Goal: Information Seeking & Learning: Compare options

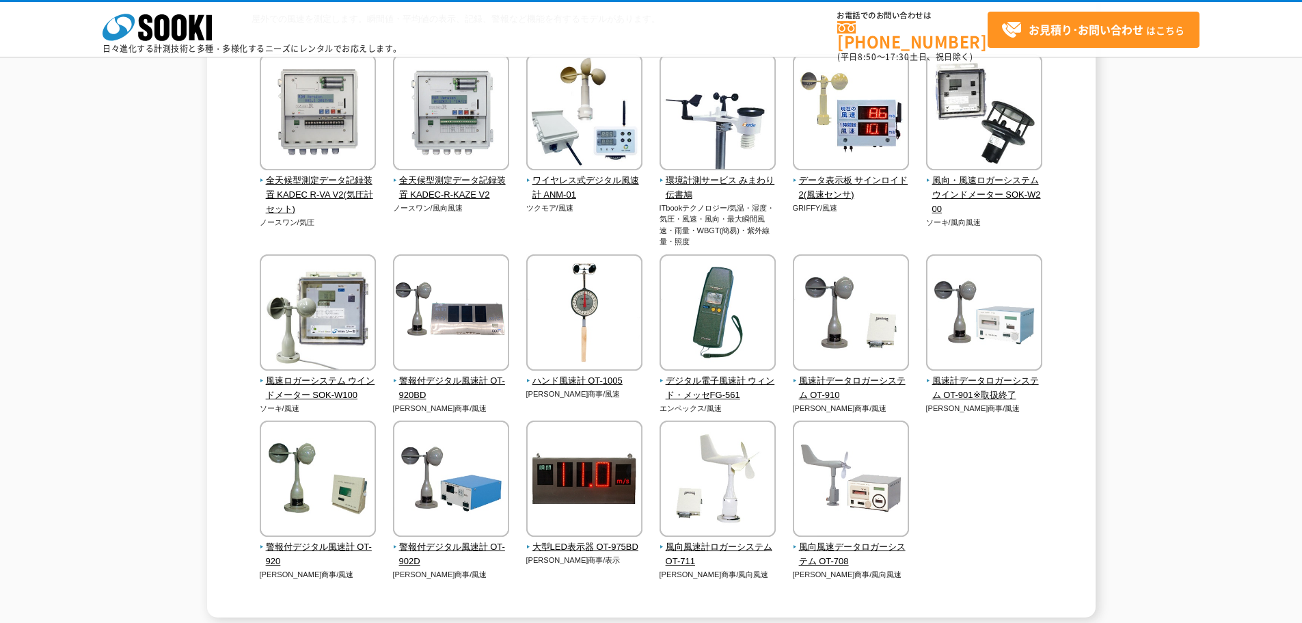
scroll to position [137, 0]
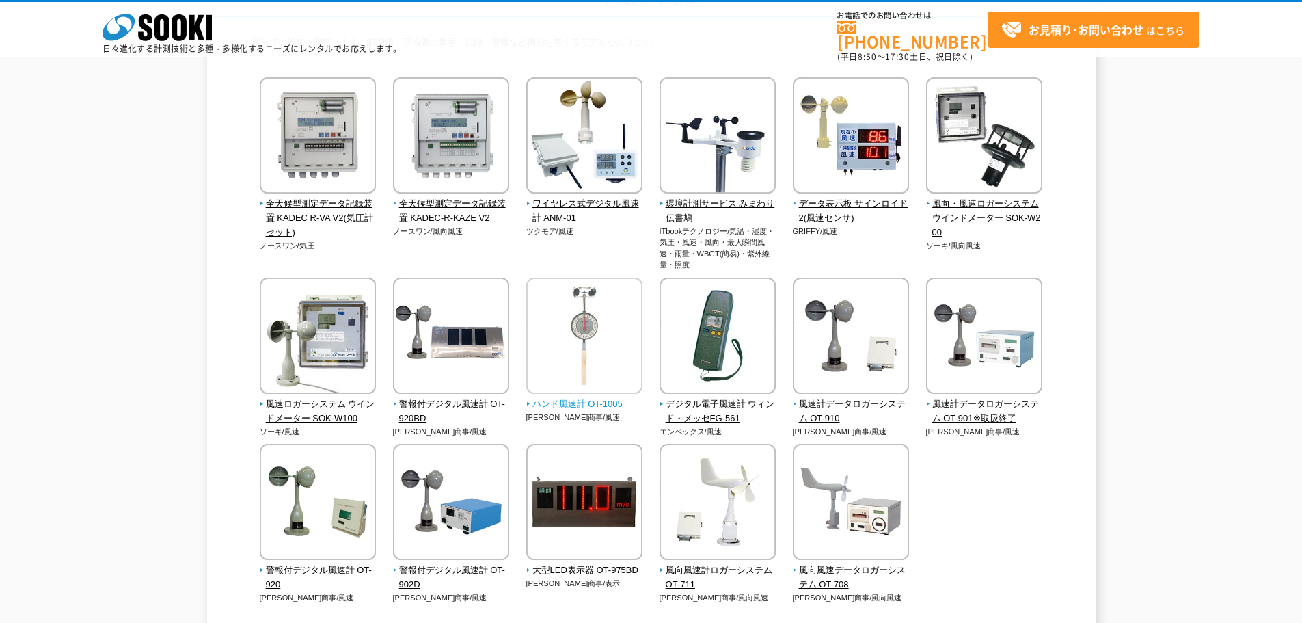
click at [592, 406] on span "ハンド風速計 OT-1005" at bounding box center [584, 404] width 117 height 14
click at [710, 407] on span "デジタル電子風速計 ウィンド・メッセFG-561" at bounding box center [717, 411] width 117 height 29
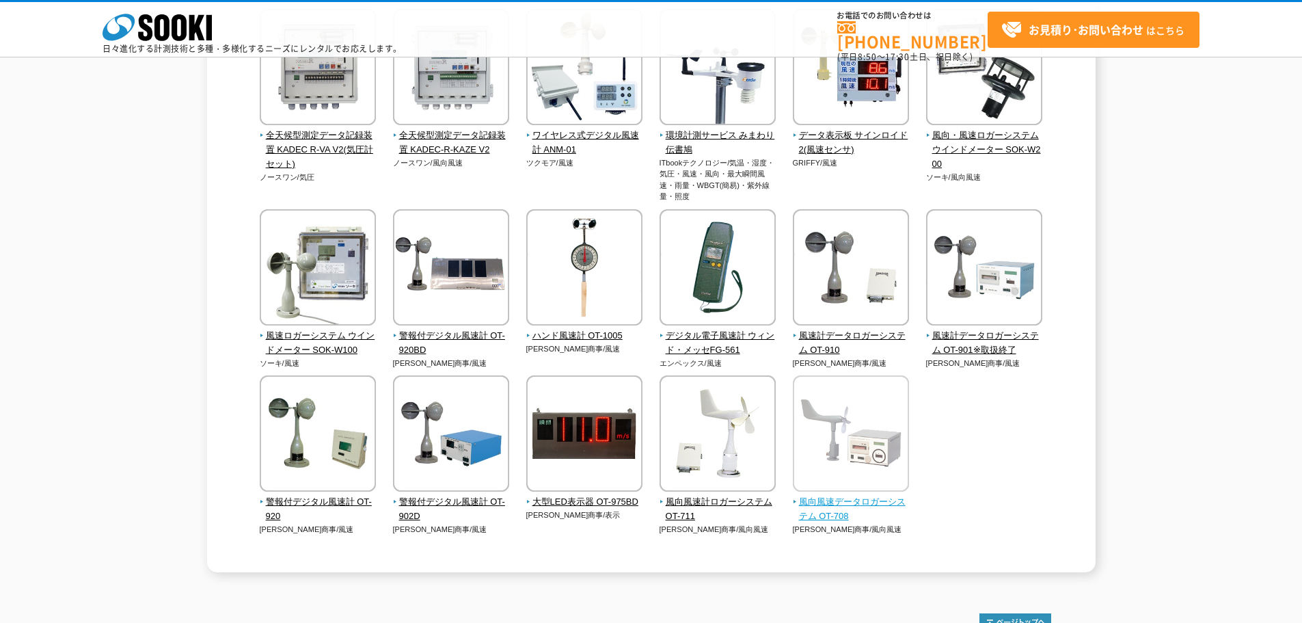
scroll to position [273, 0]
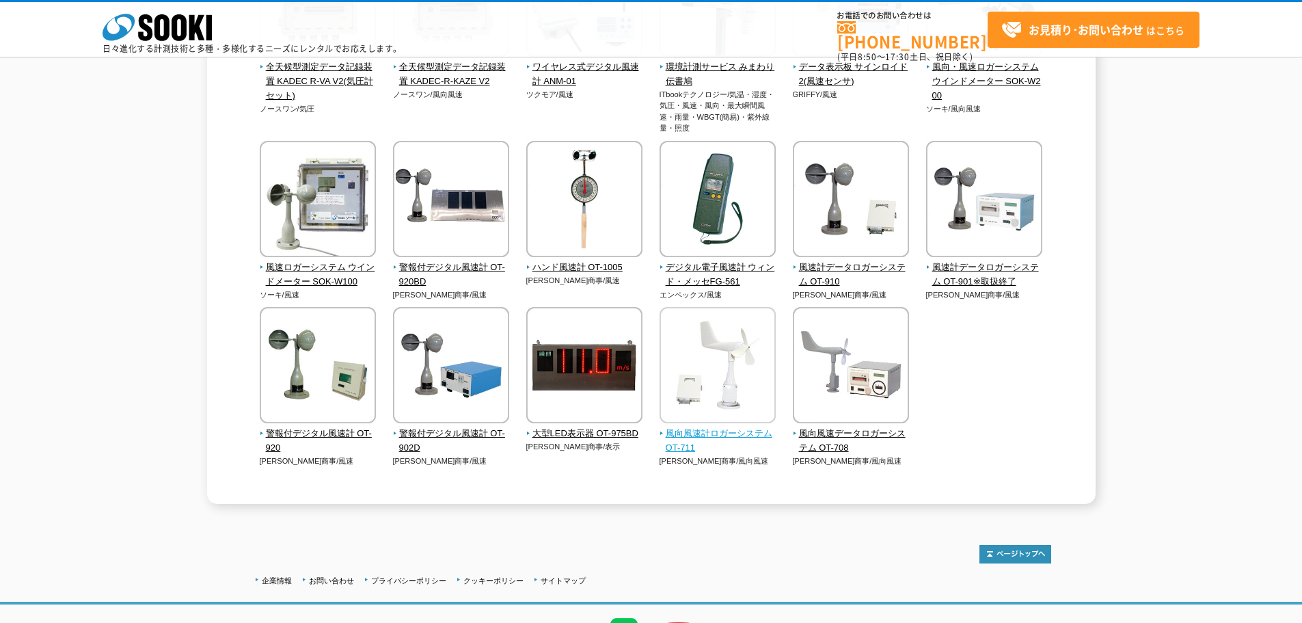
click at [747, 433] on span "風向風速計ロガーシステム OT-711" at bounding box center [717, 440] width 117 height 29
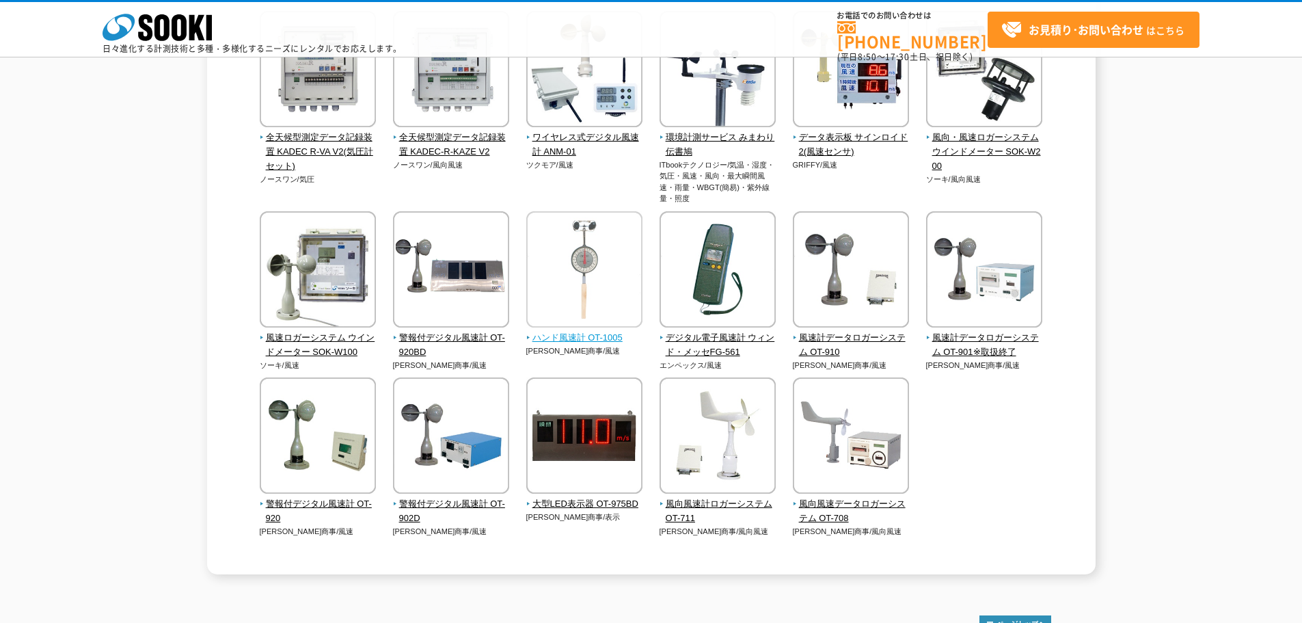
scroll to position [0, 0]
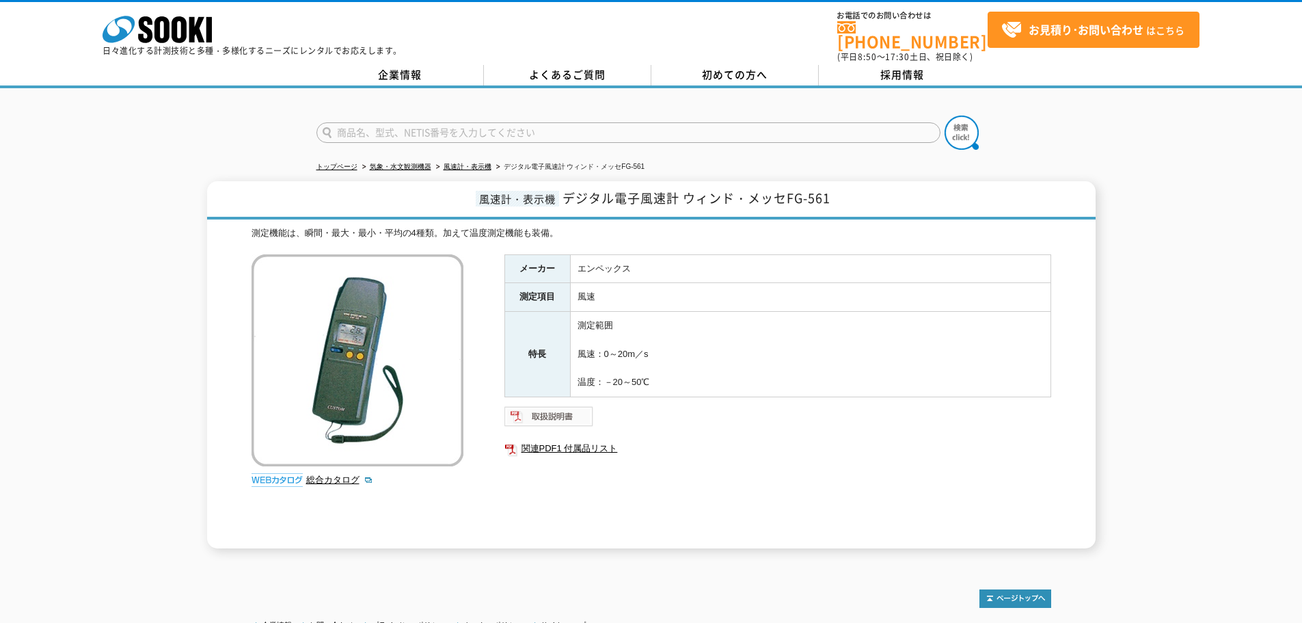
click at [571, 405] on img at bounding box center [549, 416] width 90 height 22
